Goal: Information Seeking & Learning: Learn about a topic

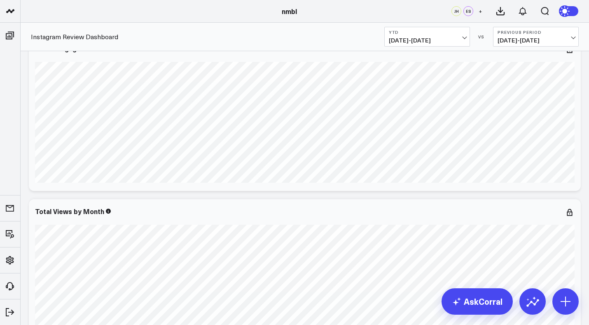
scroll to position [19, 0]
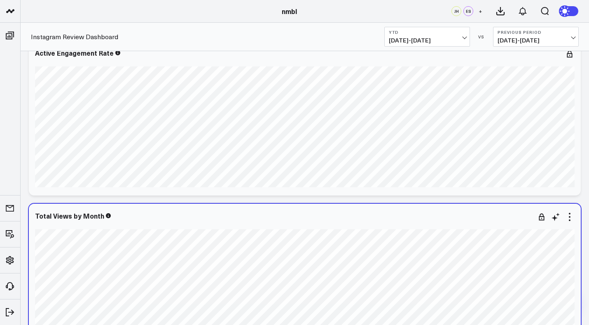
click at [348, 205] on div "Total Views by Month" at bounding box center [305, 281] width 552 height 155
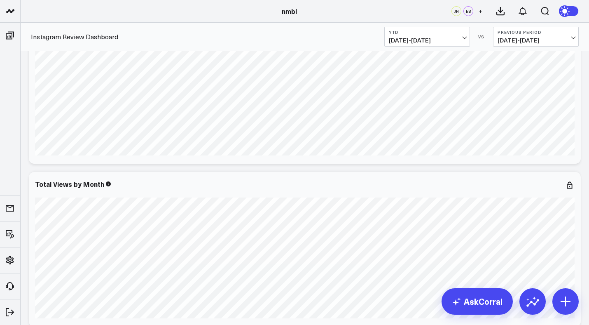
scroll to position [0, 0]
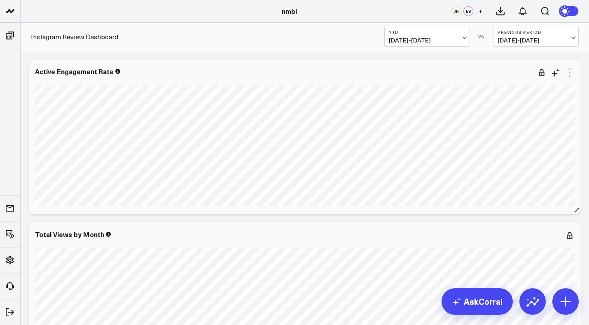
click at [570, 74] on icon at bounding box center [570, 73] width 10 height 10
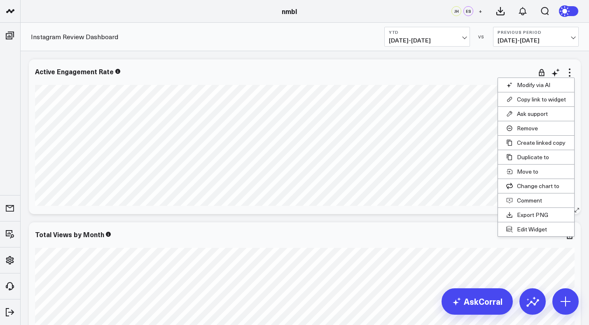
click at [577, 62] on div "Active Engagement Rate" at bounding box center [305, 136] width 552 height 155
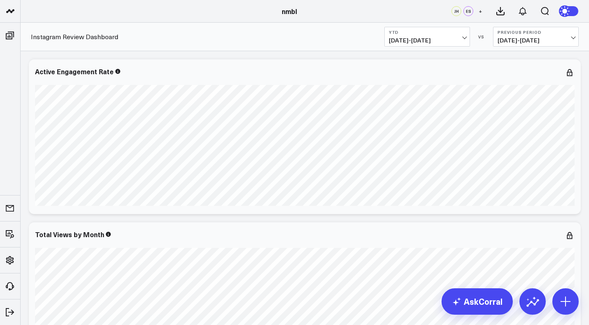
click at [563, 7] on icon at bounding box center [565, 11] width 9 height 9
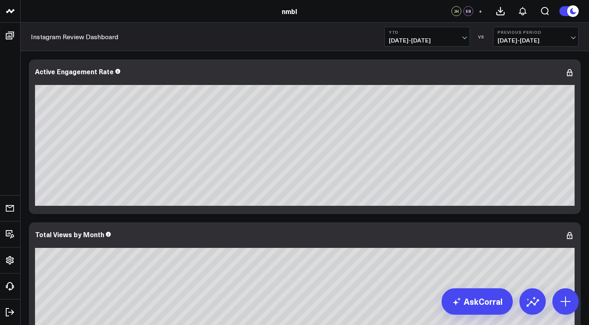
click at [566, 12] on button at bounding box center [569, 11] width 20 height 11
